Goal: Information Seeking & Learning: Check status

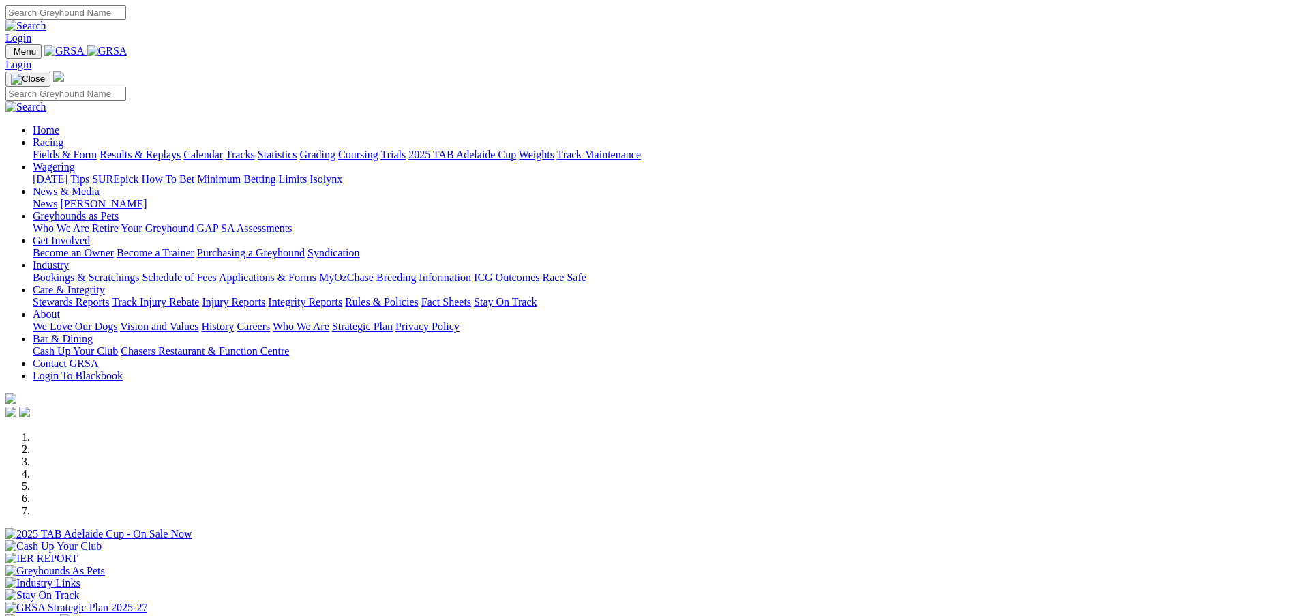
click at [181, 149] on link "Results & Replays" at bounding box center [140, 155] width 81 height 12
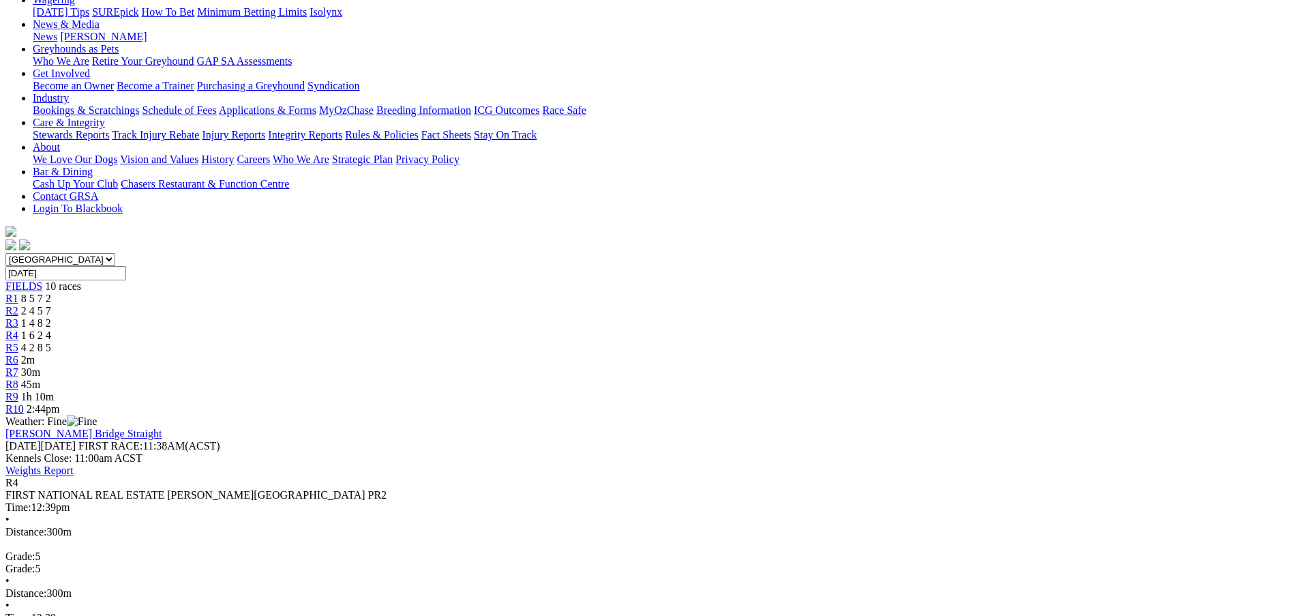
scroll to position [204, 0]
